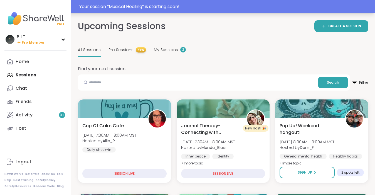
click at [164, 7] on div "Your session “ Musical Healing ” is starting soon!" at bounding box center [225, 6] width 292 height 7
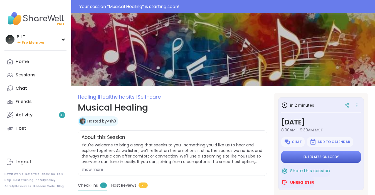
click at [323, 157] on span "Enter session lobby" at bounding box center [321, 157] width 35 height 4
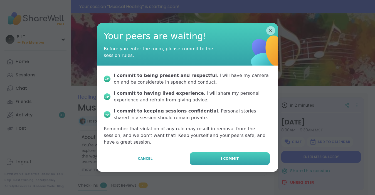
click at [225, 157] on span "I commit" at bounding box center [230, 158] width 18 height 5
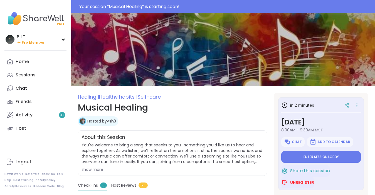
type textarea "*"
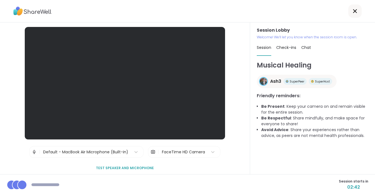
click at [307, 48] on span "Chat" at bounding box center [306, 48] width 10 height 6
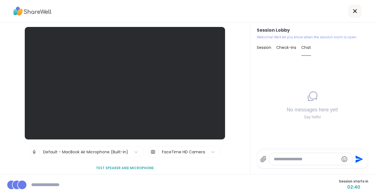
click at [287, 161] on textarea "Type your message" at bounding box center [306, 160] width 65 height 6
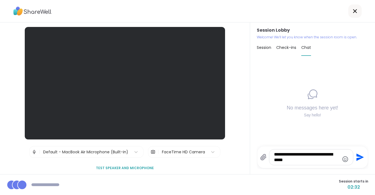
type textarea "**********"
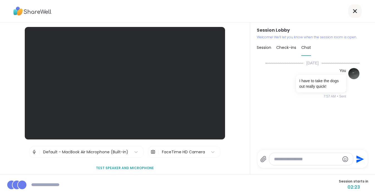
click at [355, 12] on icon at bounding box center [355, 11] width 7 height 7
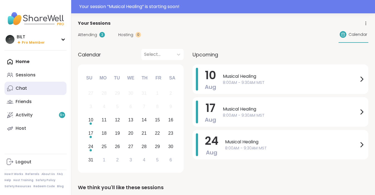
click at [24, 88] on div "Chat" at bounding box center [21, 88] width 11 height 6
click at [21, 91] on div "Chat" at bounding box center [21, 88] width 11 height 6
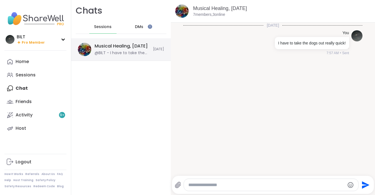
click at [118, 55] on div "@BILT - I have to take the dogs out really quick!" at bounding box center [122, 53] width 55 height 6
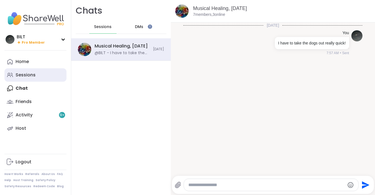
click at [25, 77] on div "Sessions" at bounding box center [26, 75] width 20 height 6
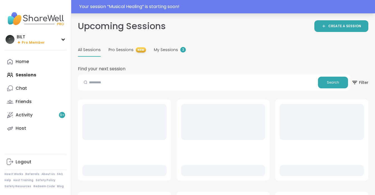
click at [183, 5] on div "Your session “ Musical Healing ” is starting soon!" at bounding box center [225, 6] width 292 height 7
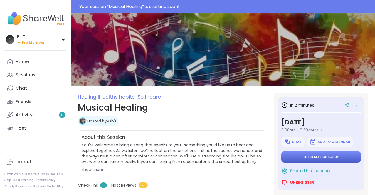
click at [322, 157] on span "Enter session lobby" at bounding box center [321, 157] width 35 height 4
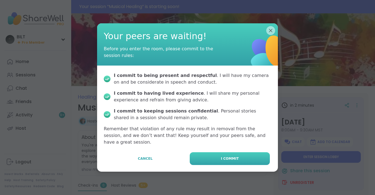
click at [247, 154] on button "I commit" at bounding box center [230, 158] width 80 height 13
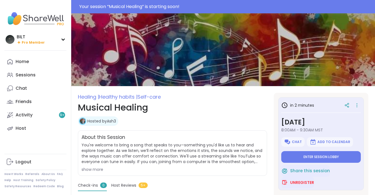
type textarea "*"
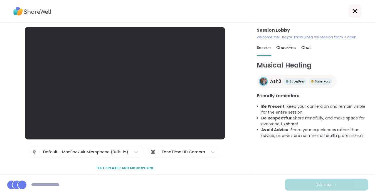
click at [284, 156] on div "Musical Healing Ash3 SuperPeer SuperHost Friendly reminders: Be Present : Keep …" at bounding box center [313, 114] width 112 height 109
click at [356, 11] on icon at bounding box center [355, 11] width 7 height 7
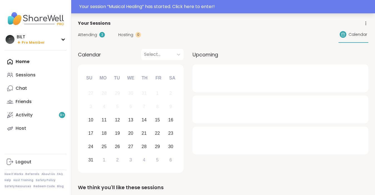
click at [223, 8] on div "Your session “ Musical Healing ” has started. Click here to enter!" at bounding box center [225, 6] width 292 height 7
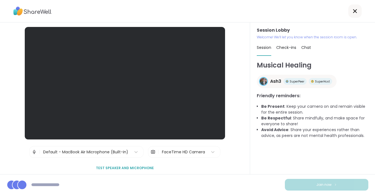
click at [357, 11] on icon at bounding box center [355, 11] width 7 height 7
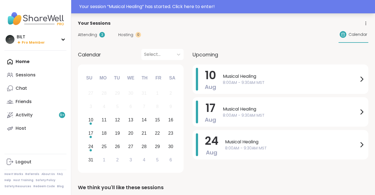
click at [272, 9] on div "Your session “ Musical Healing ” has started. Click here to enter!" at bounding box center [225, 6] width 292 height 7
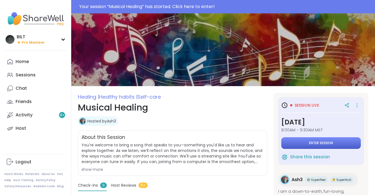
click at [320, 145] on span "Enter session" at bounding box center [321, 143] width 24 height 4
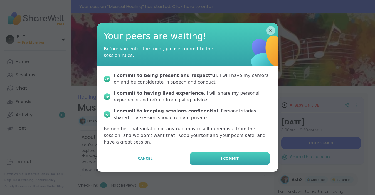
click at [222, 156] on span "I commit" at bounding box center [230, 158] width 18 height 5
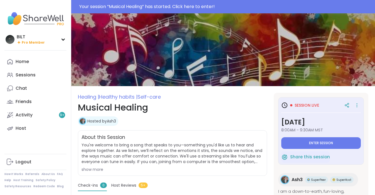
type textarea "*"
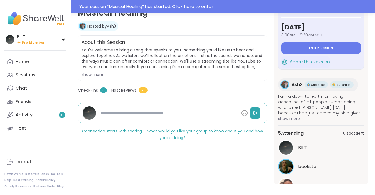
scroll to position [96, 0]
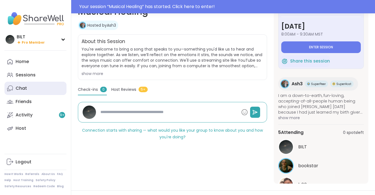
click at [27, 93] on link "Chat" at bounding box center [35, 88] width 62 height 13
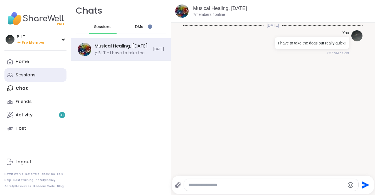
click at [30, 74] on div "Sessions" at bounding box center [26, 75] width 20 height 6
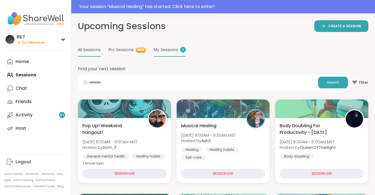
click at [164, 54] on div "My Sessions 3" at bounding box center [170, 50] width 32 height 13
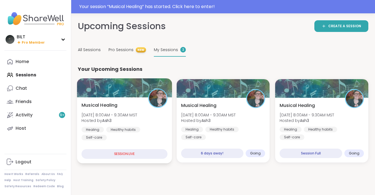
click at [132, 106] on div "Musical Healing Sun, Aug 10 | 8:00AM - 9:30AM MST Hosted by Ash3 Healing Health…" at bounding box center [125, 121] width 86 height 39
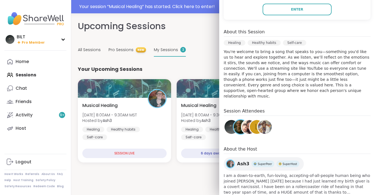
scroll to position [139, 0]
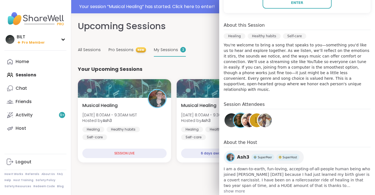
click at [253, 117] on div "L" at bounding box center [257, 121] width 14 height 14
click at [265, 116] on img at bounding box center [265, 121] width 14 height 14
click at [193, 36] on div "Upcoming Sessions CREATE A SESSION All Sessions Pro Sessions NEW My Sessions 3" at bounding box center [223, 38] width 290 height 37
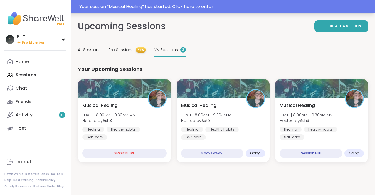
click at [224, 7] on div "Your session “ Musical Healing ” has started. Click here to enter!" at bounding box center [225, 6] width 292 height 7
click at [200, 5] on div "Your session “ Musical Healing ” has started. Click here to enter!" at bounding box center [225, 6] width 292 height 7
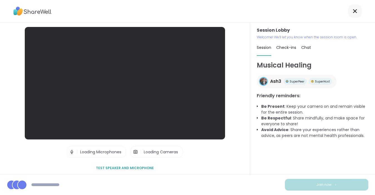
click at [200, 5] on div at bounding box center [187, 11] width 375 height 23
click at [357, 9] on icon at bounding box center [355, 11] width 4 height 4
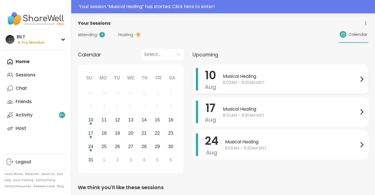
click at [267, 81] on span "8:00AM - 9:30AM MST" at bounding box center [291, 83] width 136 height 6
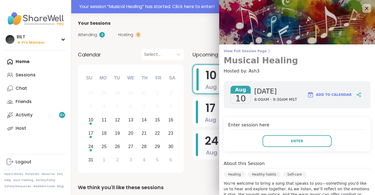
click at [243, 52] on span "View Full Session Page" at bounding box center [297, 51] width 147 height 4
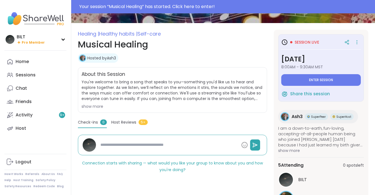
scroll to position [63, 0]
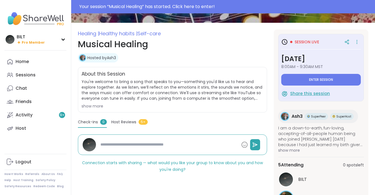
click at [312, 96] on span "Share this session" at bounding box center [310, 94] width 40 height 6
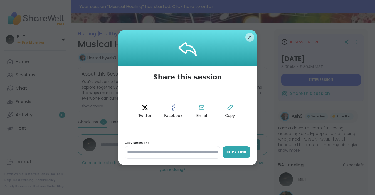
click at [230, 150] on div "Copy Link" at bounding box center [236, 152] width 22 height 5
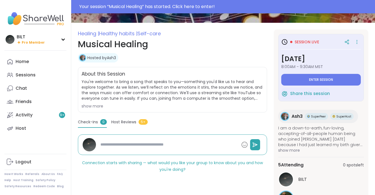
type textarea "*"
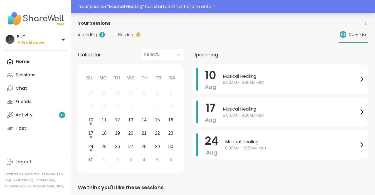
click at [207, 7] on div "Your session “ Musical Healing ” has started. Click here to enter!" at bounding box center [225, 6] width 292 height 7
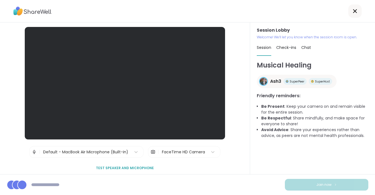
click at [285, 48] on span "Check-ins" at bounding box center [286, 48] width 20 height 6
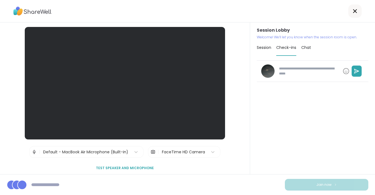
click at [308, 48] on span "Chat" at bounding box center [306, 48] width 10 height 6
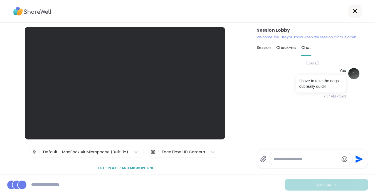
click at [289, 50] on span "Check-ins" at bounding box center [286, 48] width 20 height 6
type textarea "*"
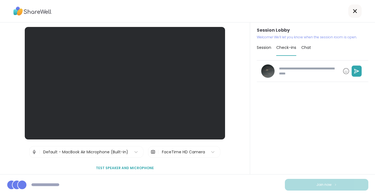
click at [265, 52] on div "Session" at bounding box center [264, 48] width 14 height 16
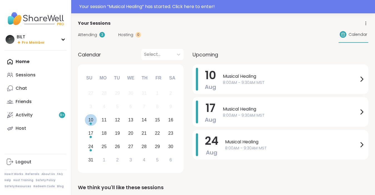
click at [91, 122] on div "10" at bounding box center [90, 120] width 5 height 8
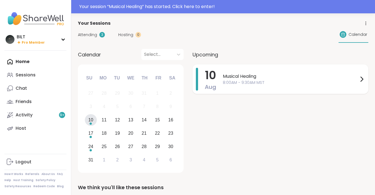
click at [247, 73] on span "Musical Healing" at bounding box center [291, 76] width 136 height 7
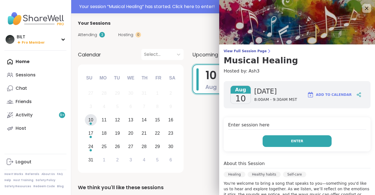
click at [300, 141] on span "Enter" at bounding box center [297, 141] width 12 height 5
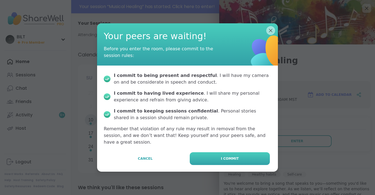
click at [219, 153] on button "I commit" at bounding box center [230, 158] width 80 height 13
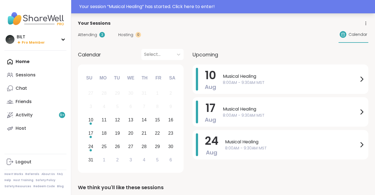
click at [221, 10] on div "Your session “ Musical Healing ” has started. Click here to enter!" at bounding box center [225, 6] width 292 height 7
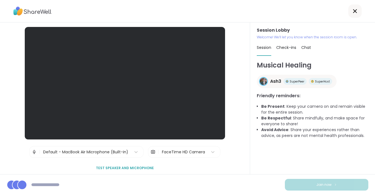
drag, startPoint x: 221, startPoint y: 109, endPoint x: 149, endPoint y: 67, distance: 83.9
click at [143, 77] on div at bounding box center [125, 83] width 200 height 113
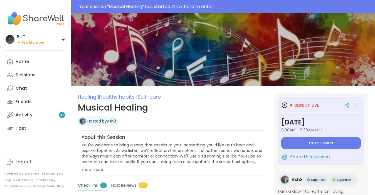
click at [203, 7] on div "Your session “ Musical Healing ” has started. Click here to enter!" at bounding box center [225, 6] width 292 height 7
type textarea "*"
click at [62, 38] on icon at bounding box center [63, 39] width 4 height 3
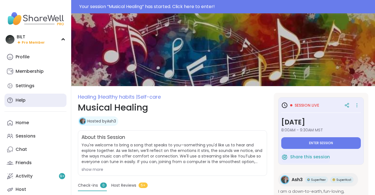
click at [28, 99] on link "Help" at bounding box center [35, 100] width 62 height 13
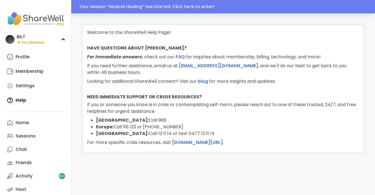
click at [130, 9] on div "Your session “ Musical Healing ” has started. Click here to enter!" at bounding box center [225, 6] width 292 height 7
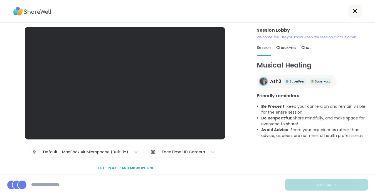
click at [39, 13] on img at bounding box center [32, 11] width 38 height 13
click at [353, 10] on icon at bounding box center [355, 11] width 7 height 7
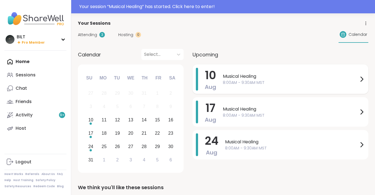
click at [243, 84] on span "8:00AM - 9:30AM MST" at bounding box center [291, 83] width 136 height 6
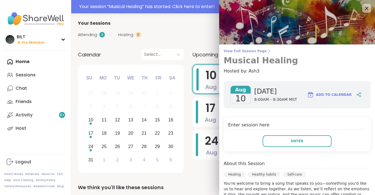
click at [234, 50] on span "View Full Session Page" at bounding box center [297, 51] width 147 height 4
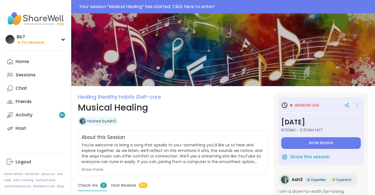
click at [125, 110] on h1 "Musical Healing" at bounding box center [172, 107] width 189 height 13
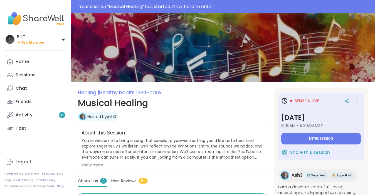
scroll to position [4, 0]
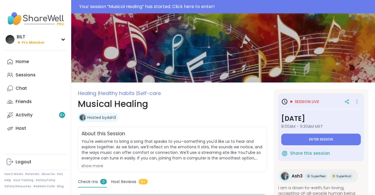
click at [353, 100] on div at bounding box center [351, 102] width 19 height 10
click at [356, 99] on icon at bounding box center [357, 102] width 6 height 8
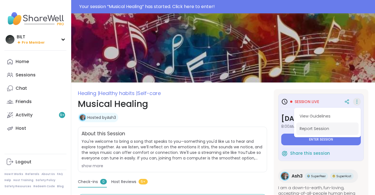
click at [318, 130] on button "Report Session" at bounding box center [327, 129] width 62 height 13
type textarea "*"
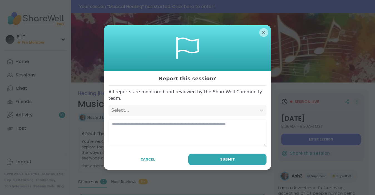
click at [252, 107] on div "Select..." at bounding box center [182, 110] width 142 height 7
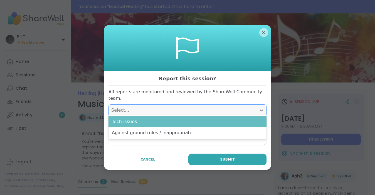
click at [224, 120] on div "Tech issues" at bounding box center [188, 121] width 158 height 11
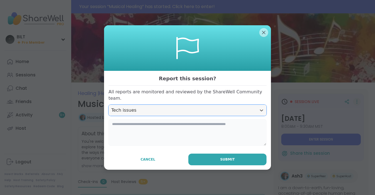
click at [204, 127] on textarea at bounding box center [188, 132] width 158 height 27
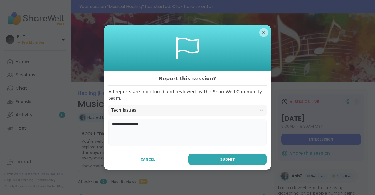
type textarea "**********"
type textarea "*"
type textarea "**********"
type textarea "*"
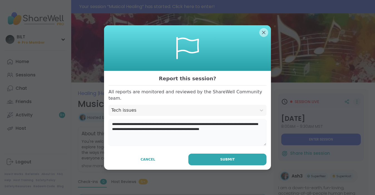
type textarea "**********"
type textarea "*"
type textarea "**********"
type textarea "*"
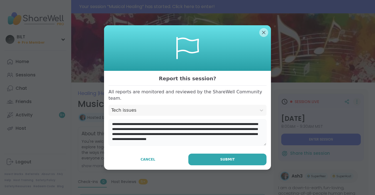
type textarea "**********"
type textarea "*"
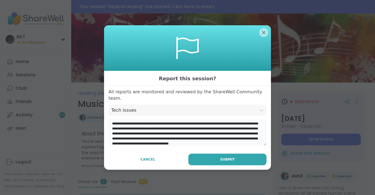
type textarea "**********"
type textarea "*"
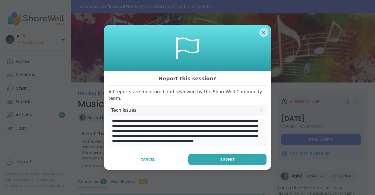
scroll to position [6, 0]
type textarea "**********"
type textarea "*"
type textarea "**********"
type textarea "*"
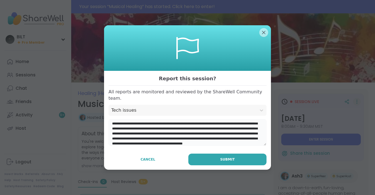
scroll to position [11, 0]
type textarea "**********"
type textarea "*"
type textarea "**********"
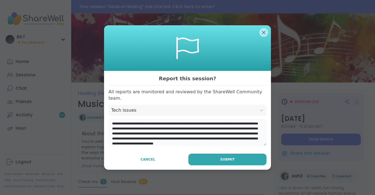
type textarea "*"
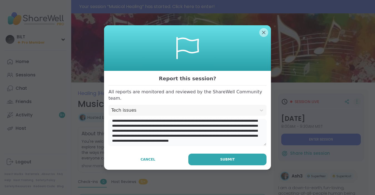
type textarea "**********"
type textarea "*"
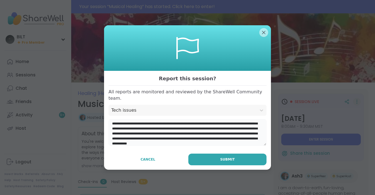
scroll to position [31, 0]
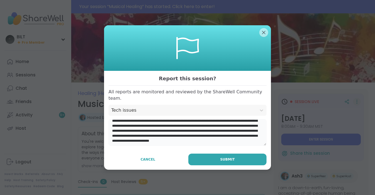
type textarea "**********"
type textarea "*"
type textarea "**********"
type textarea "*"
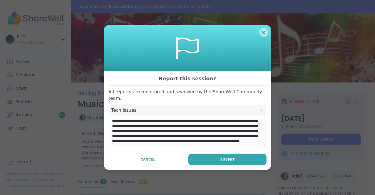
scroll to position [41, 0]
type textarea "**********"
type textarea "*"
click at [172, 135] on textarea at bounding box center [188, 132] width 158 height 27
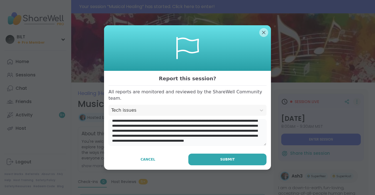
click at [173, 139] on textarea at bounding box center [188, 132] width 158 height 27
click at [171, 138] on textarea at bounding box center [188, 132] width 158 height 27
type textarea "**********"
click at [234, 133] on textarea at bounding box center [188, 132] width 158 height 27
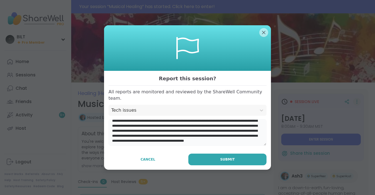
click at [220, 137] on textarea at bounding box center [188, 132] width 158 height 27
type textarea "*"
type textarea "**********"
type textarea "*"
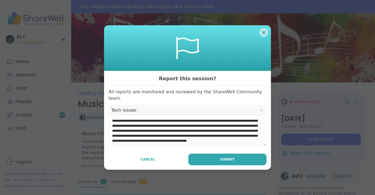
scroll to position [56, 0]
type textarea "**********"
type textarea "*"
type textarea "**********"
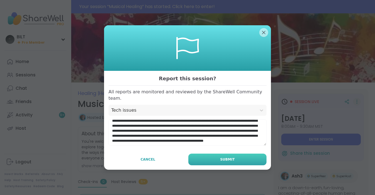
click at [229, 157] on span "Submit" at bounding box center [227, 159] width 14 height 5
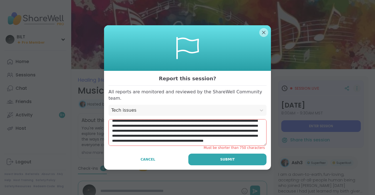
scroll to position [0, 0]
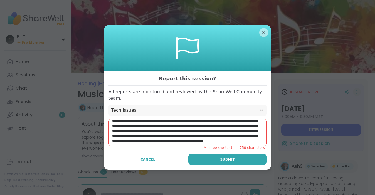
type textarea "*"
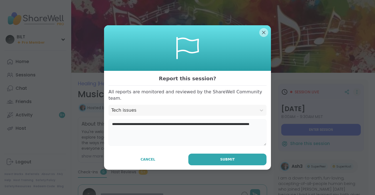
type textarea "**********"
type textarea "*"
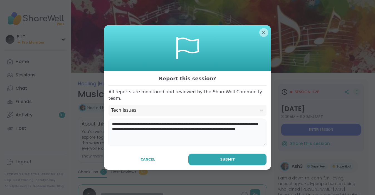
type textarea "**********"
type textarea "*"
type textarea "**********"
type textarea "*"
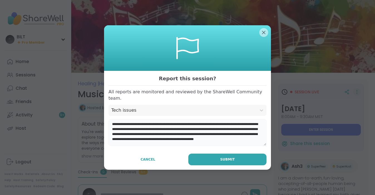
scroll to position [1, 0]
type textarea "**********"
click at [214, 154] on button "Submit" at bounding box center [227, 160] width 78 height 12
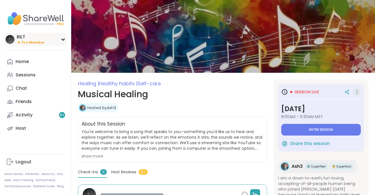
click at [63, 41] on div "BILT Pro Member" at bounding box center [35, 39] width 62 height 13
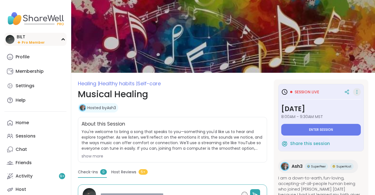
click at [63, 41] on div "BILT Pro Member" at bounding box center [35, 39] width 62 height 13
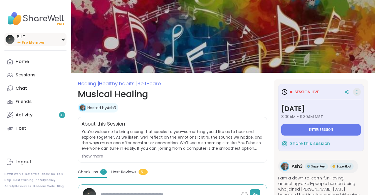
click at [63, 41] on div "BILT Pro Member" at bounding box center [35, 39] width 62 height 13
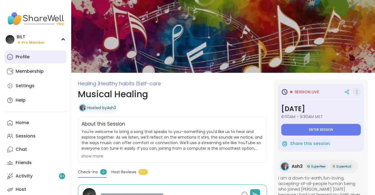
click at [22, 60] on div "Profile" at bounding box center [23, 57] width 14 height 6
type textarea "*"
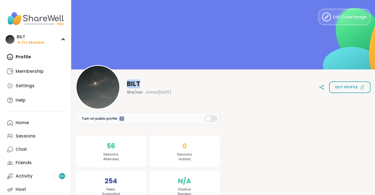
drag, startPoint x: 127, startPoint y: 83, endPoint x: 141, endPoint y: 81, distance: 13.5
click at [141, 81] on div "BILT" at bounding box center [149, 84] width 44 height 9
copy span "BILT"
